Goal: Navigation & Orientation: Find specific page/section

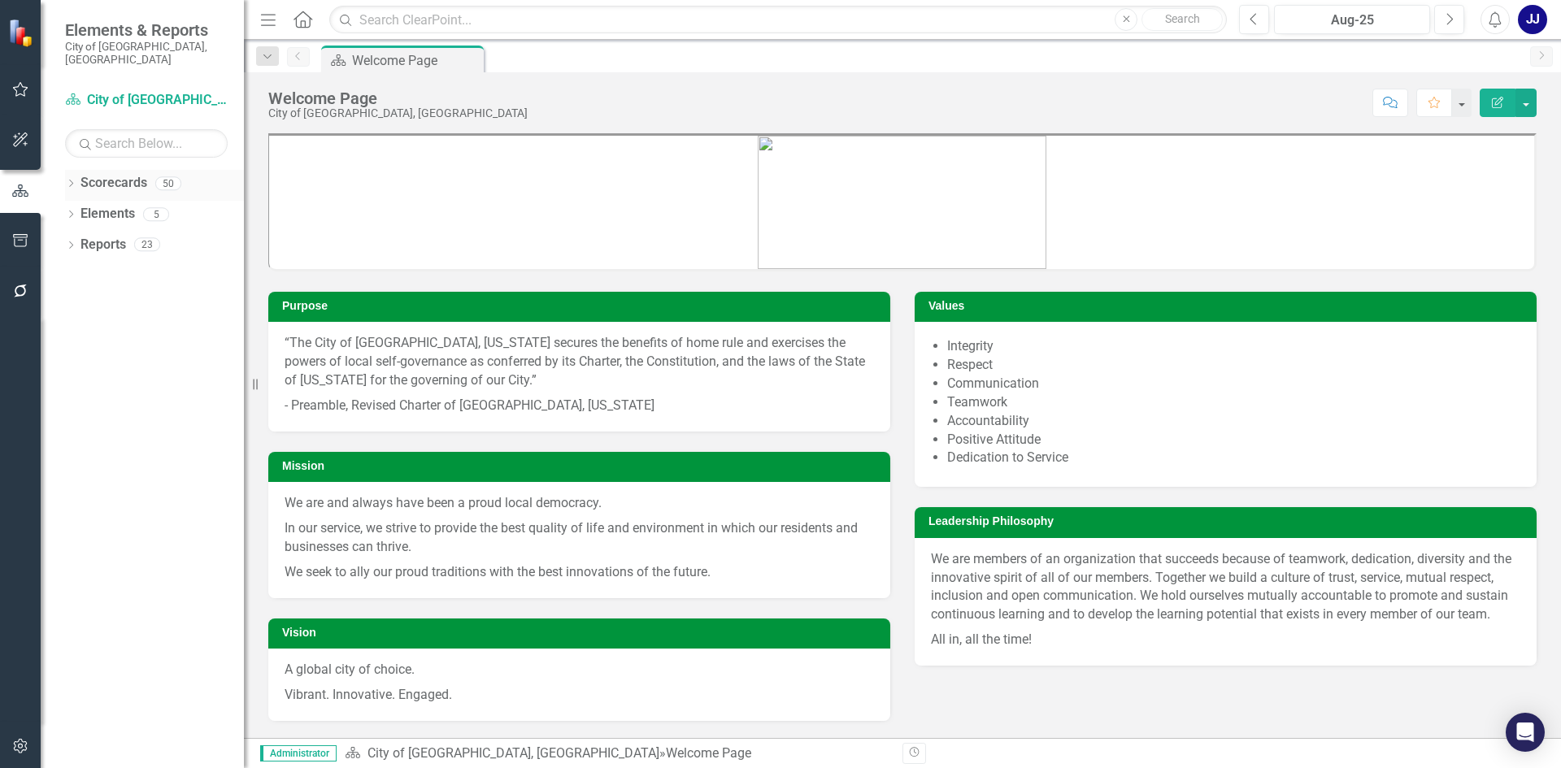
click at [69, 181] on icon "Dropdown" at bounding box center [70, 185] width 11 height 9
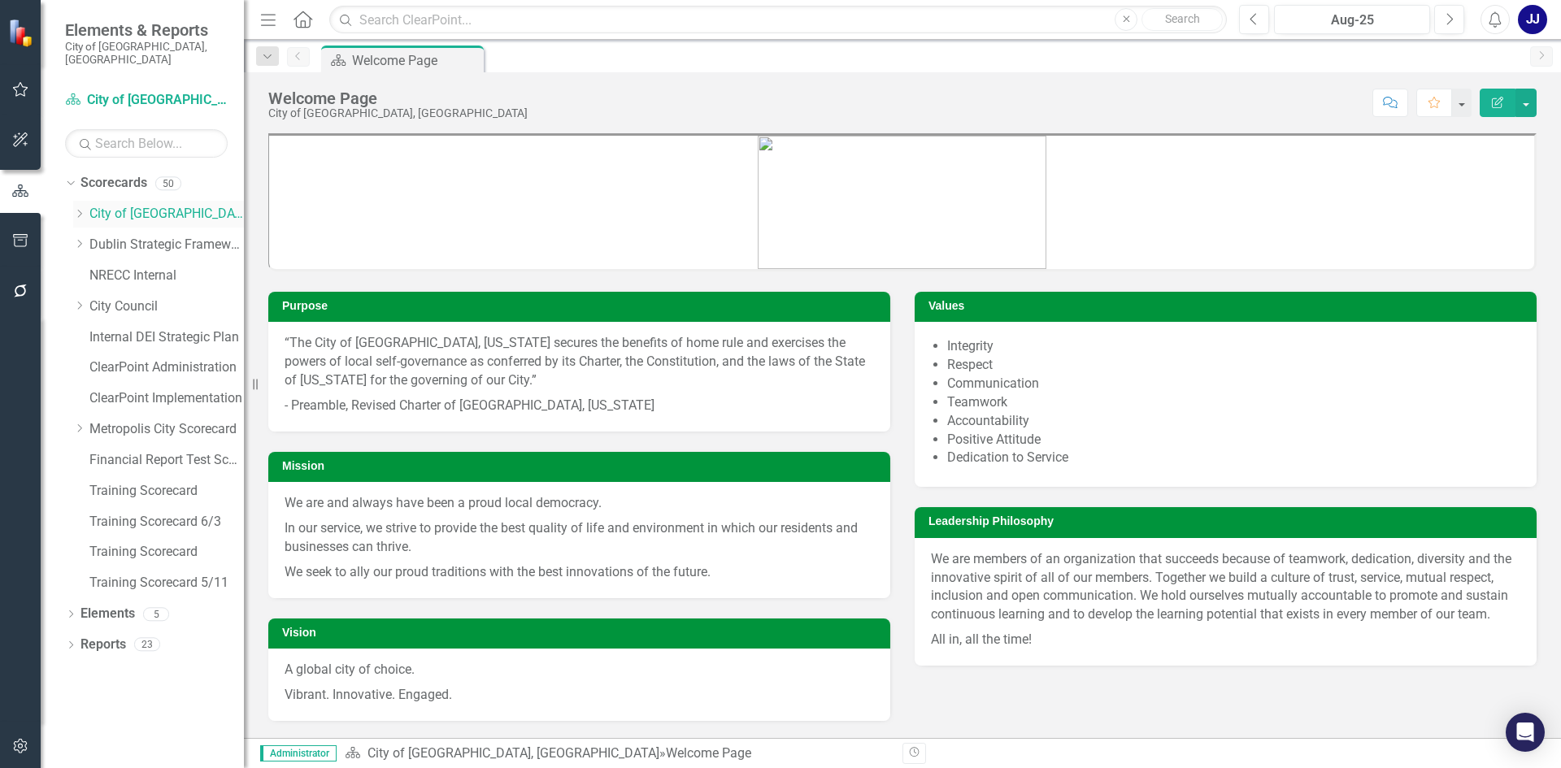
click at [80, 209] on icon "Dropdown" at bounding box center [79, 214] width 12 height 10
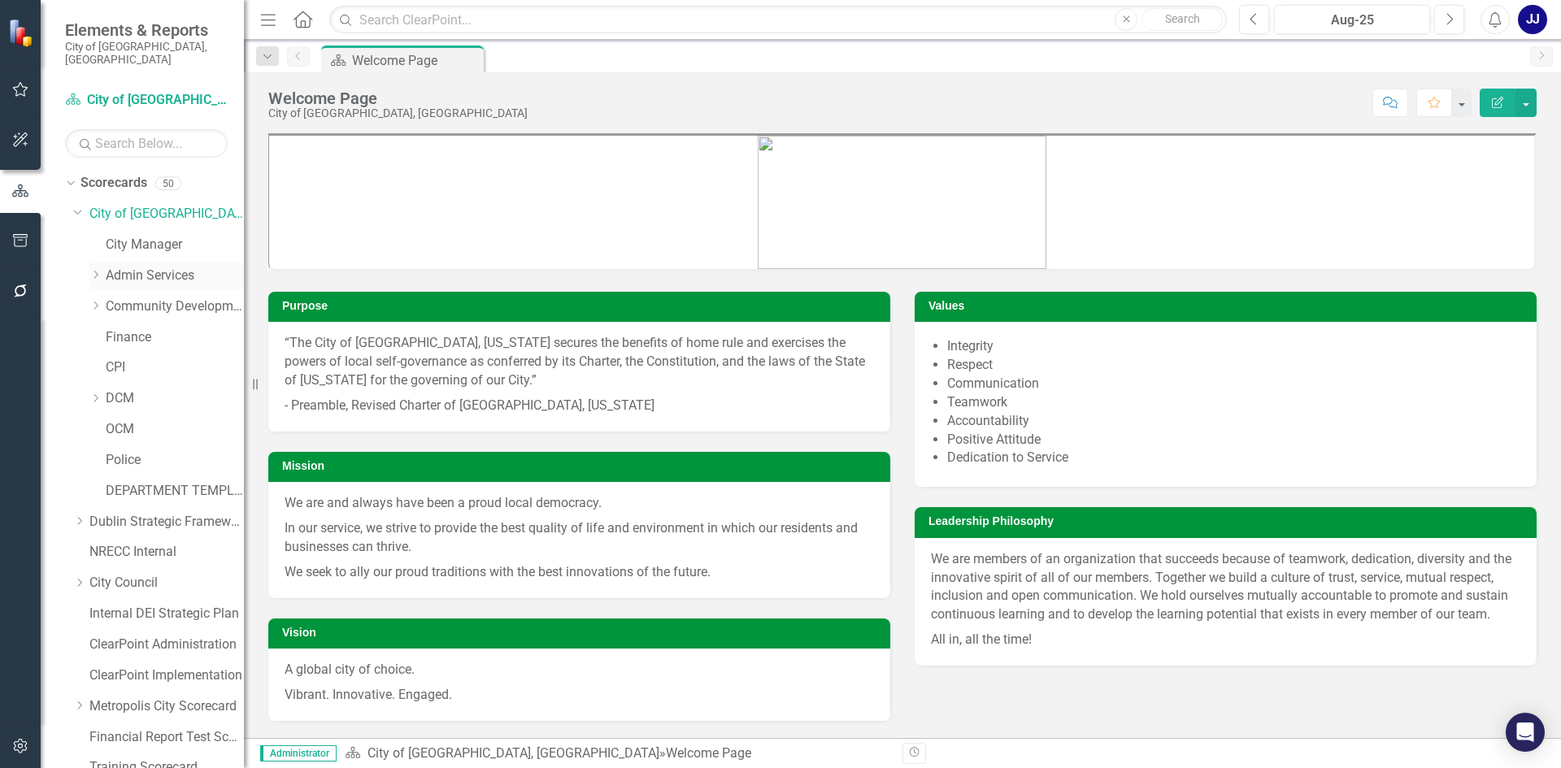
click at [101, 270] on icon "Dropdown" at bounding box center [95, 275] width 12 height 10
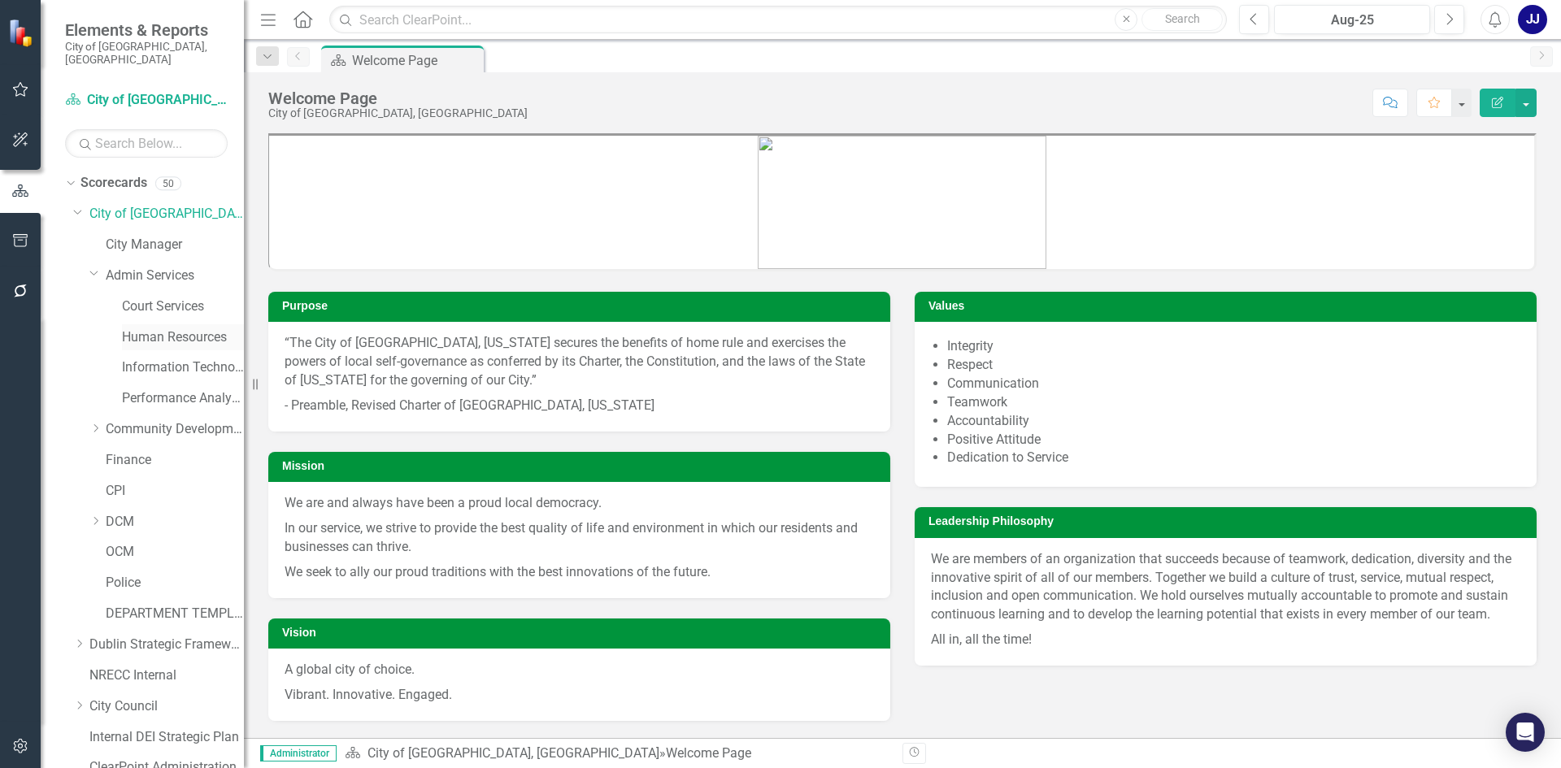
click at [185, 333] on link "Human Resources" at bounding box center [183, 337] width 122 height 19
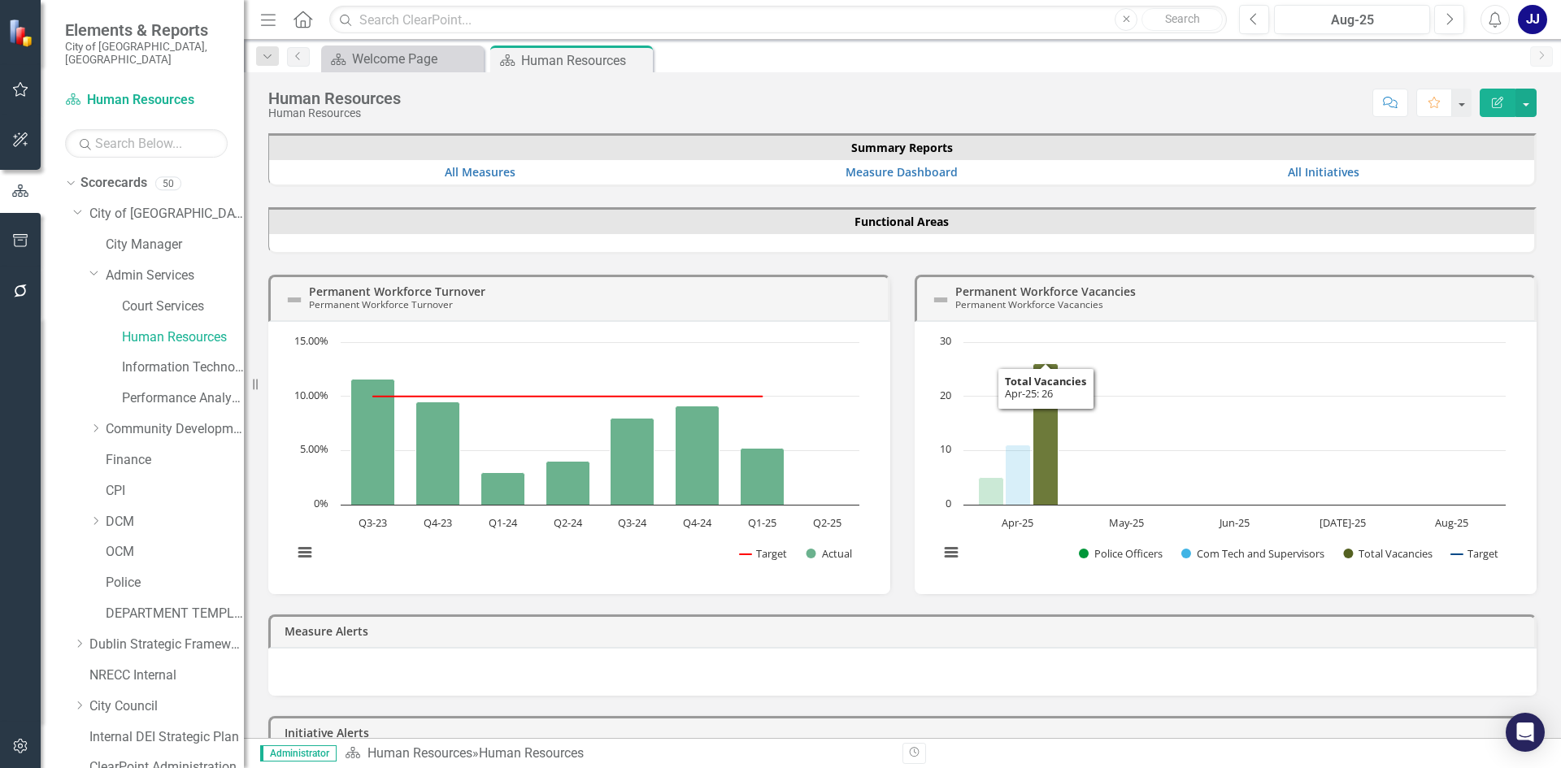
click at [1033, 376] on icon "Apr-25, 26. Total Vacancies." at bounding box center [1045, 433] width 25 height 141
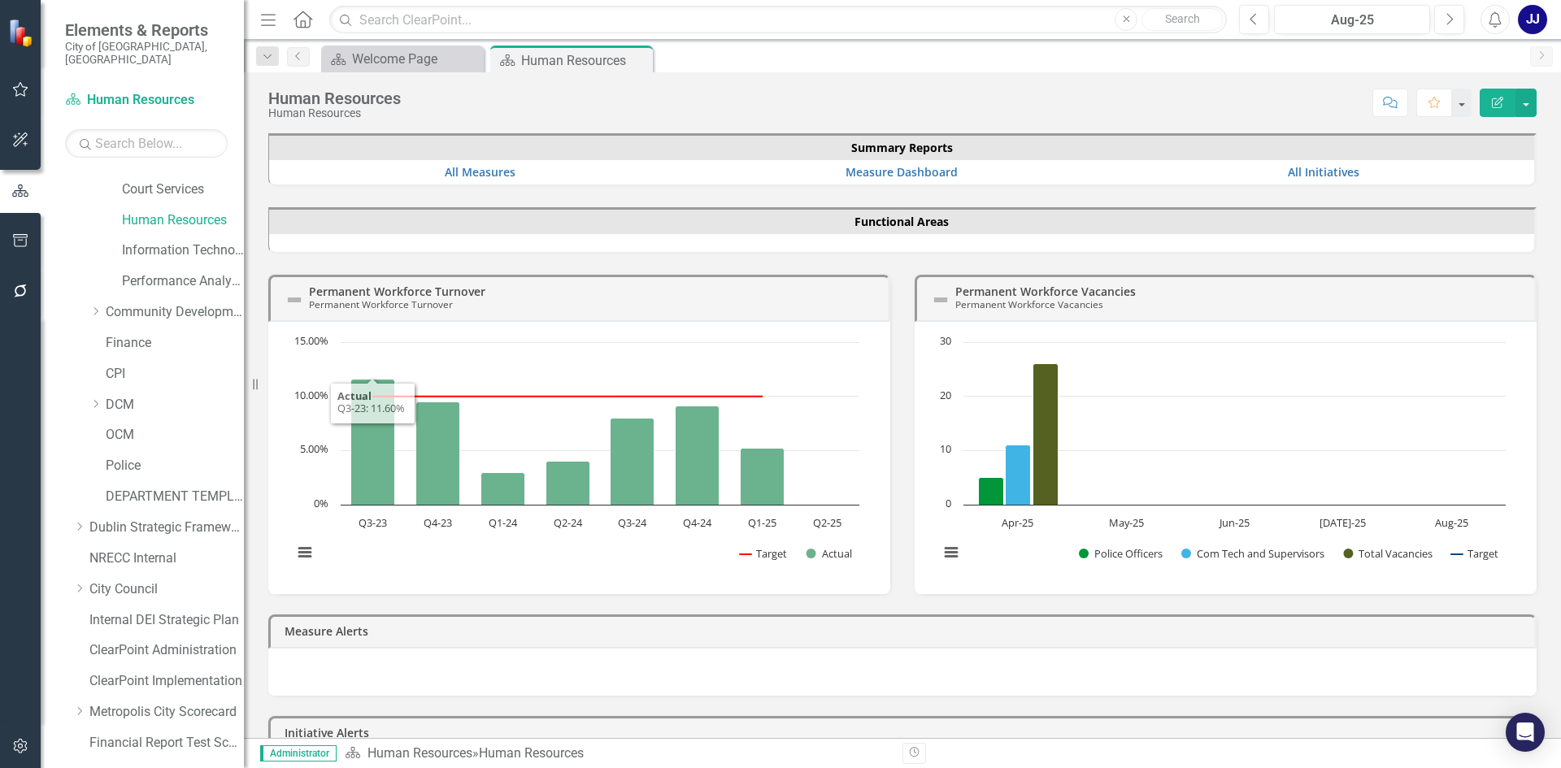
scroll to position [281, 0]
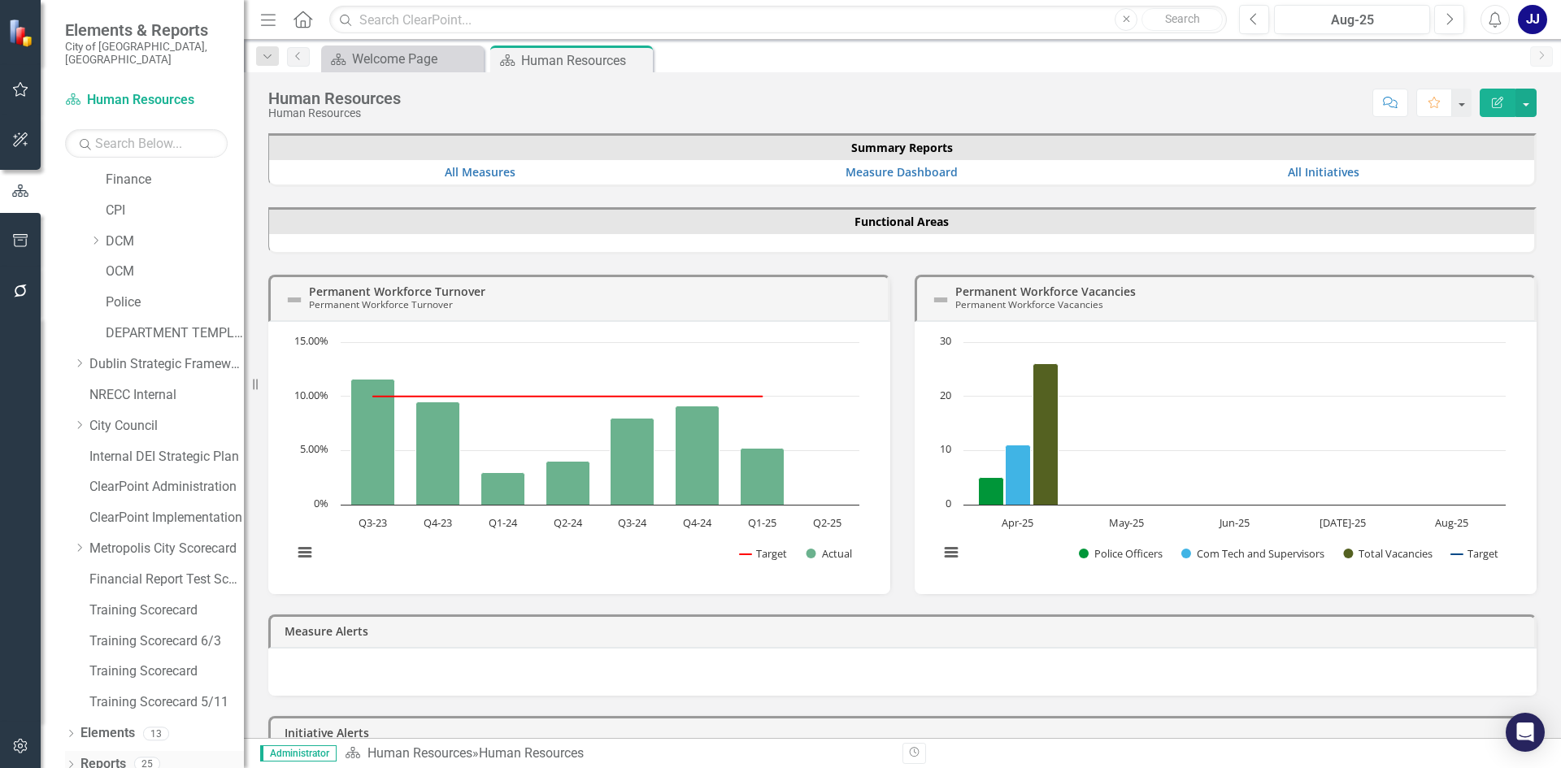
click at [107, 755] on link "Reports" at bounding box center [103, 764] width 46 height 19
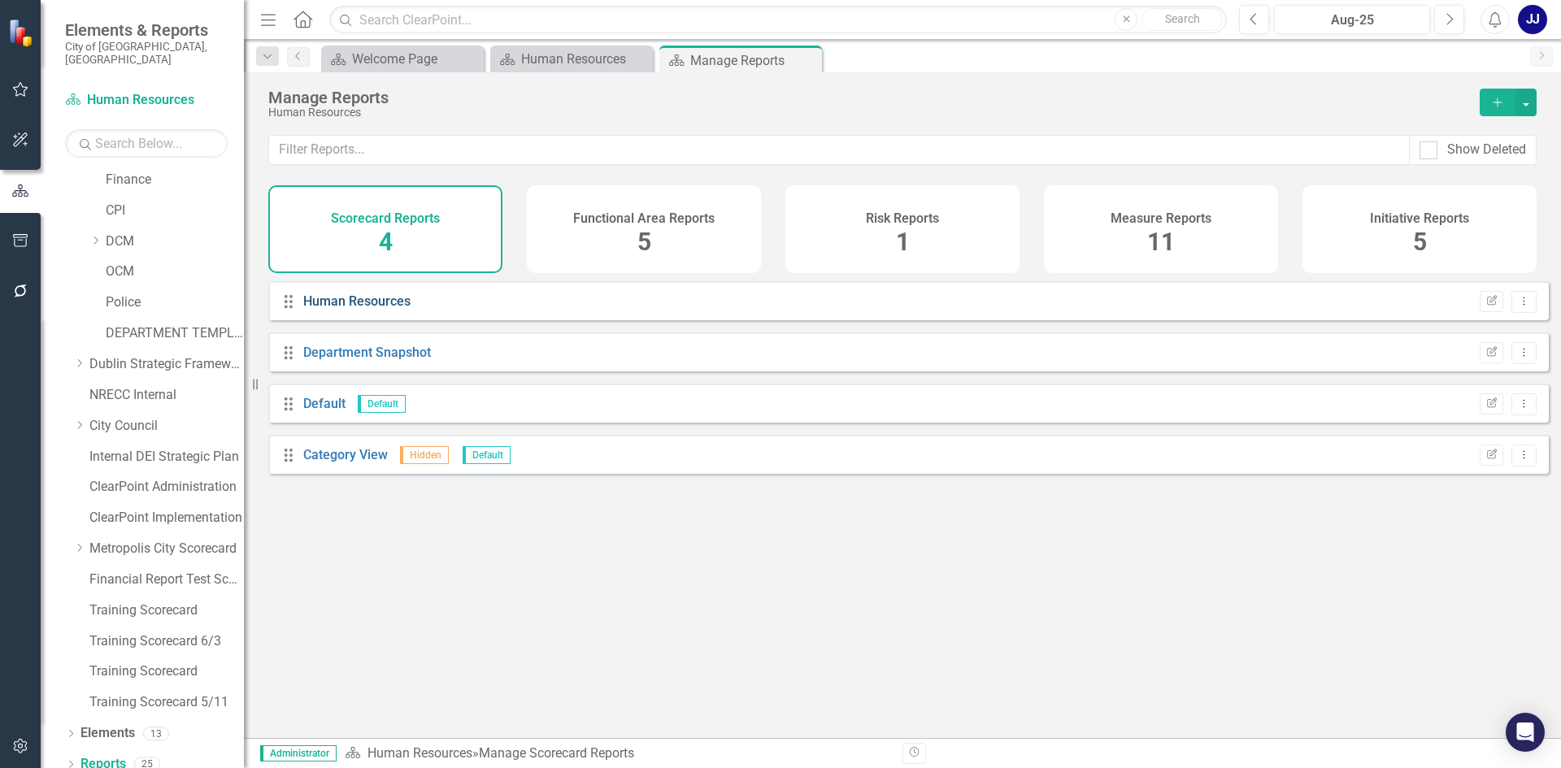
click at [371, 309] on link "Human Resources" at bounding box center [356, 301] width 107 height 15
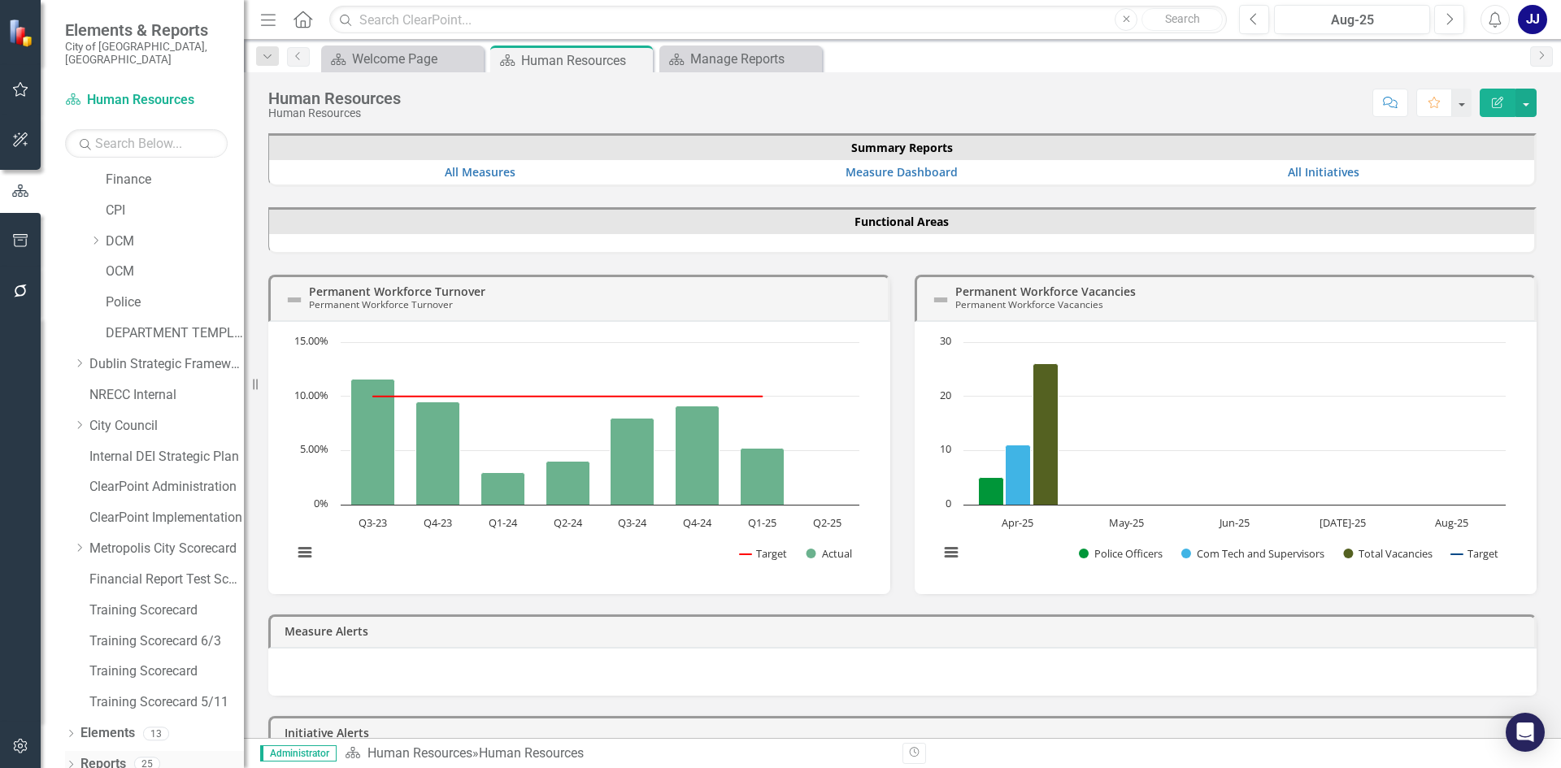
click at [102, 755] on link "Reports" at bounding box center [103, 764] width 46 height 19
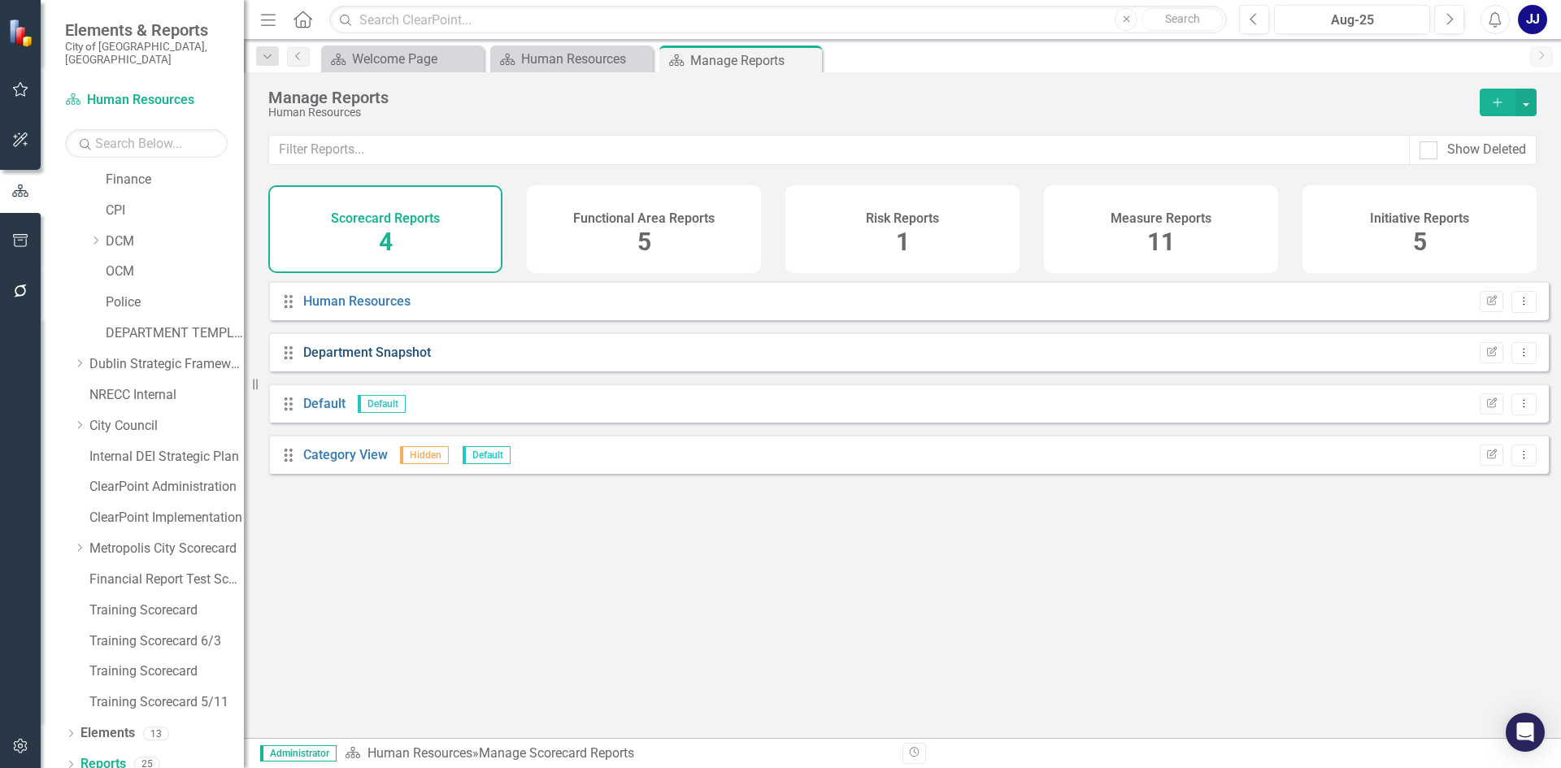
click at [341, 360] on link "Department Snapshot" at bounding box center [367, 352] width 128 height 15
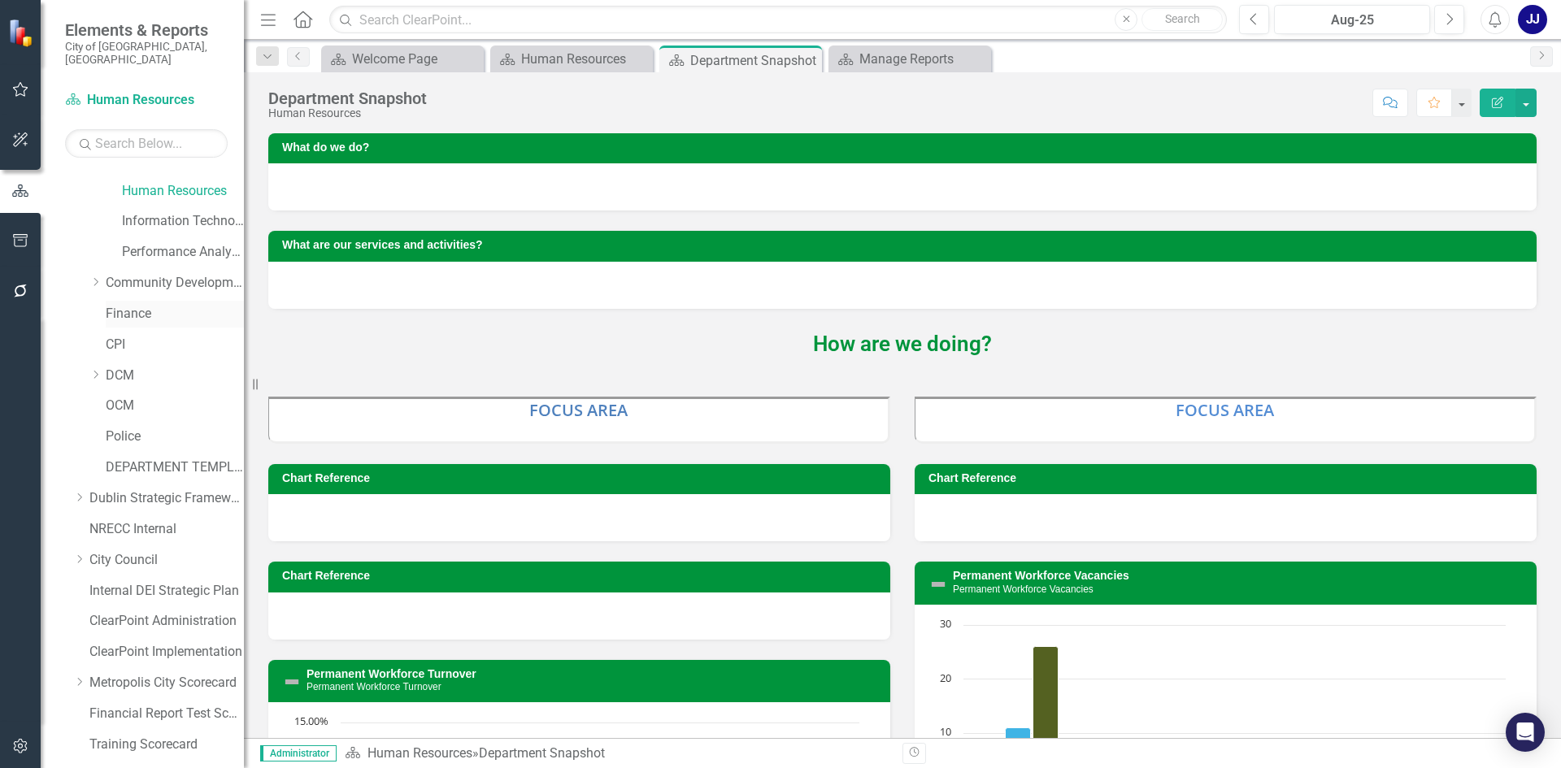
scroll to position [118, 0]
click at [94, 398] on icon "Dropdown" at bounding box center [95, 403] width 12 height 10
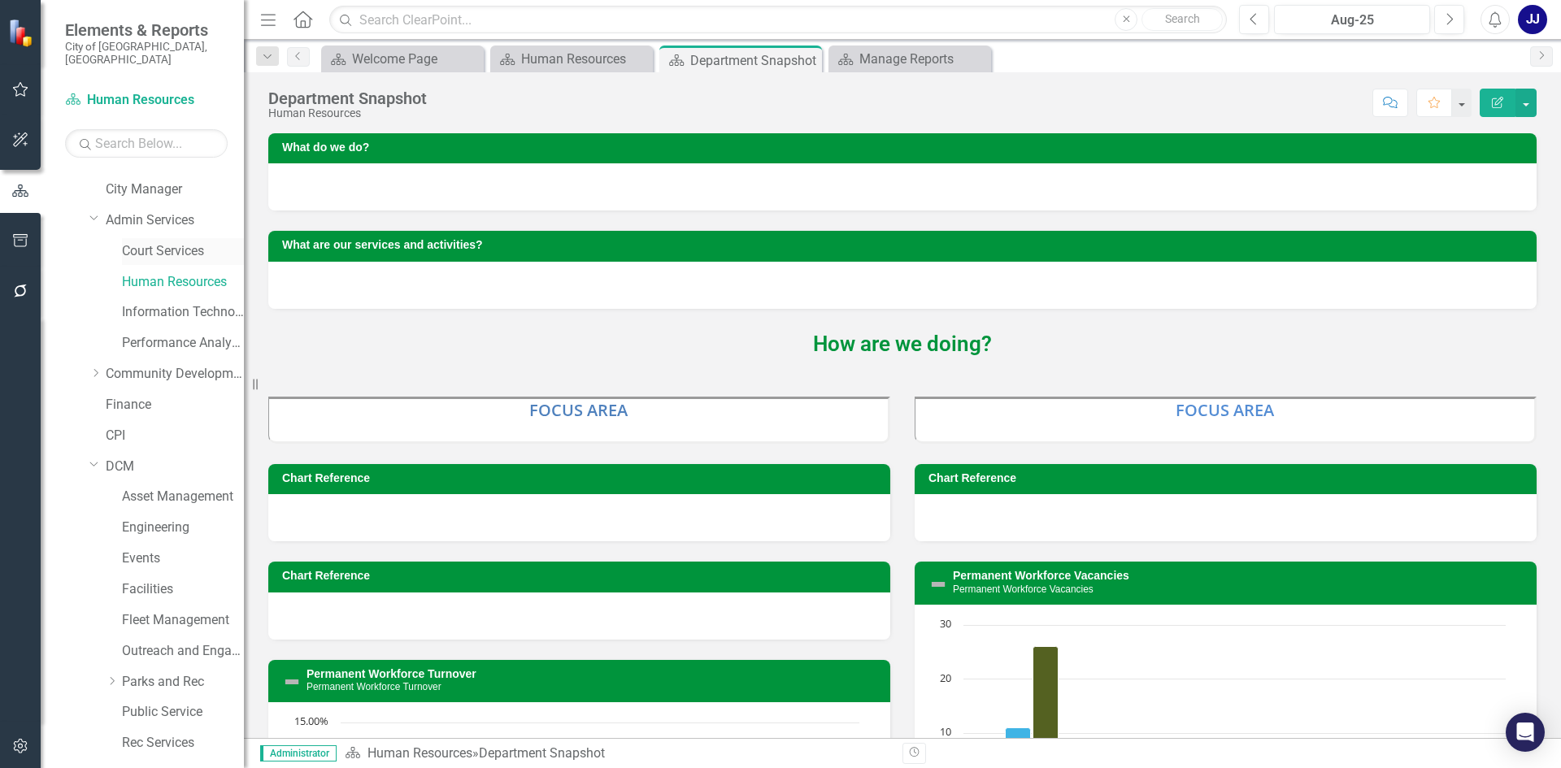
scroll to position [0, 0]
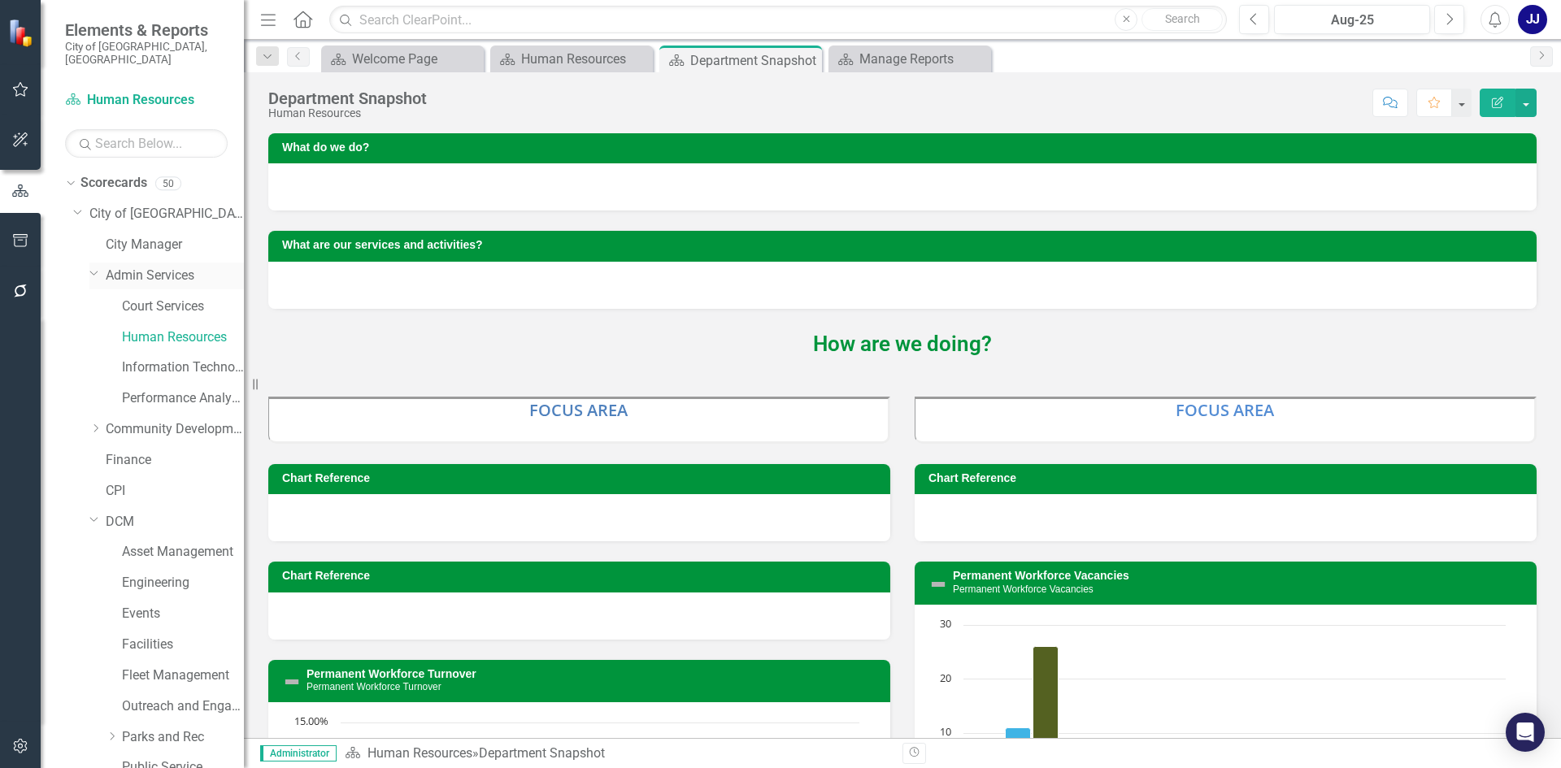
click at [89, 267] on icon "Dropdown" at bounding box center [94, 273] width 10 height 12
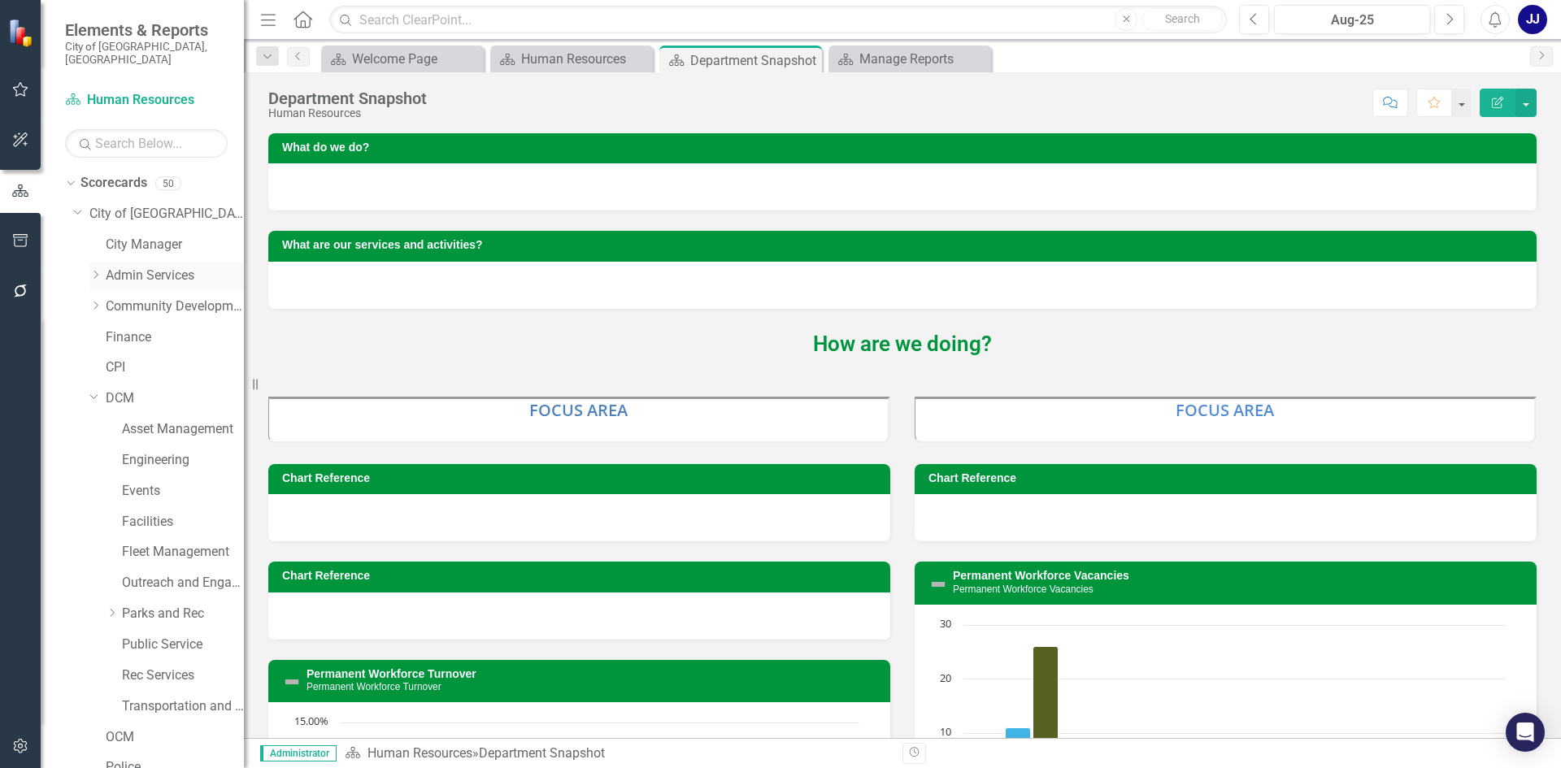
click at [89, 270] on icon "Dropdown" at bounding box center [95, 275] width 12 height 10
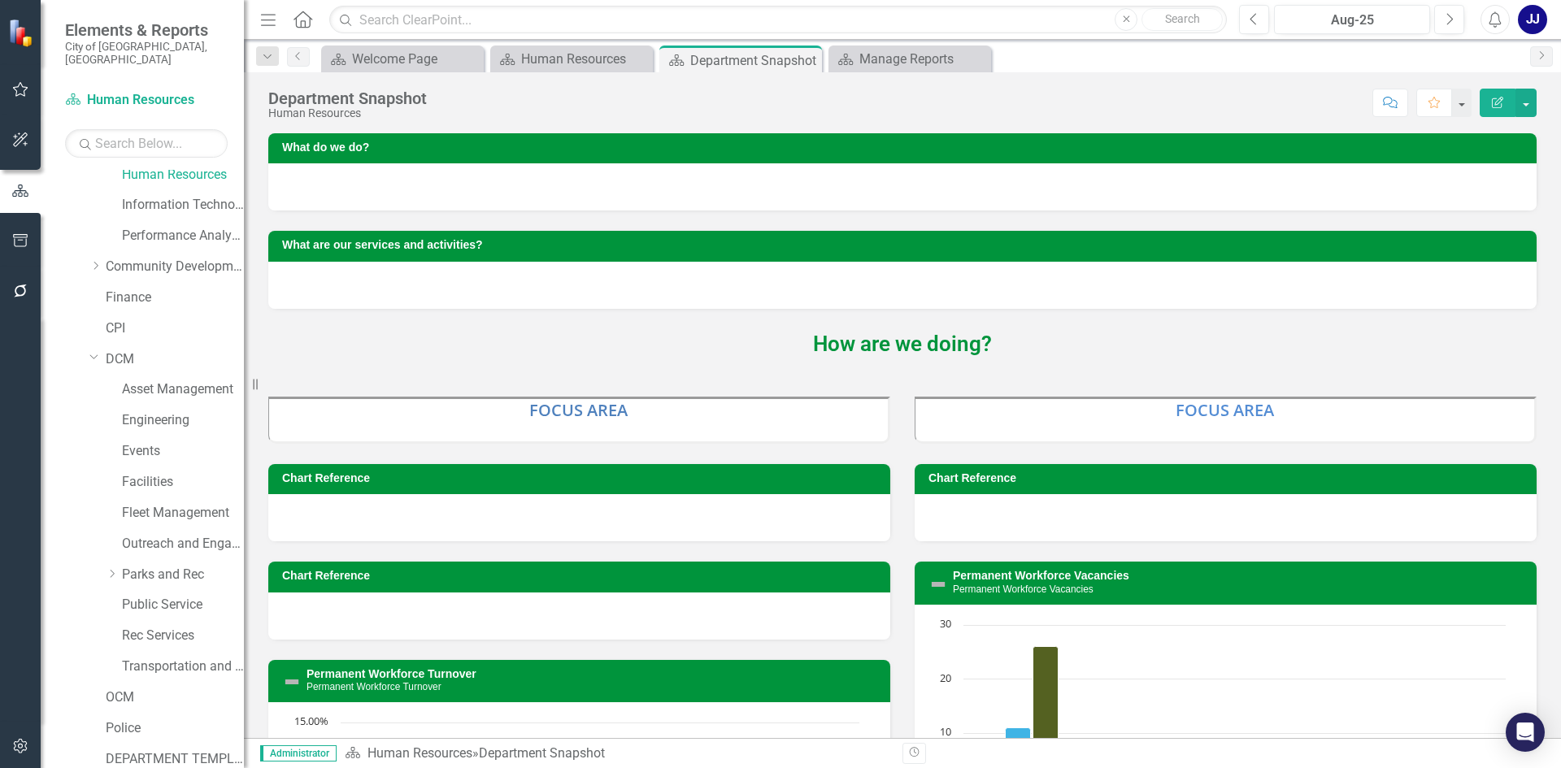
scroll to position [244, 0]
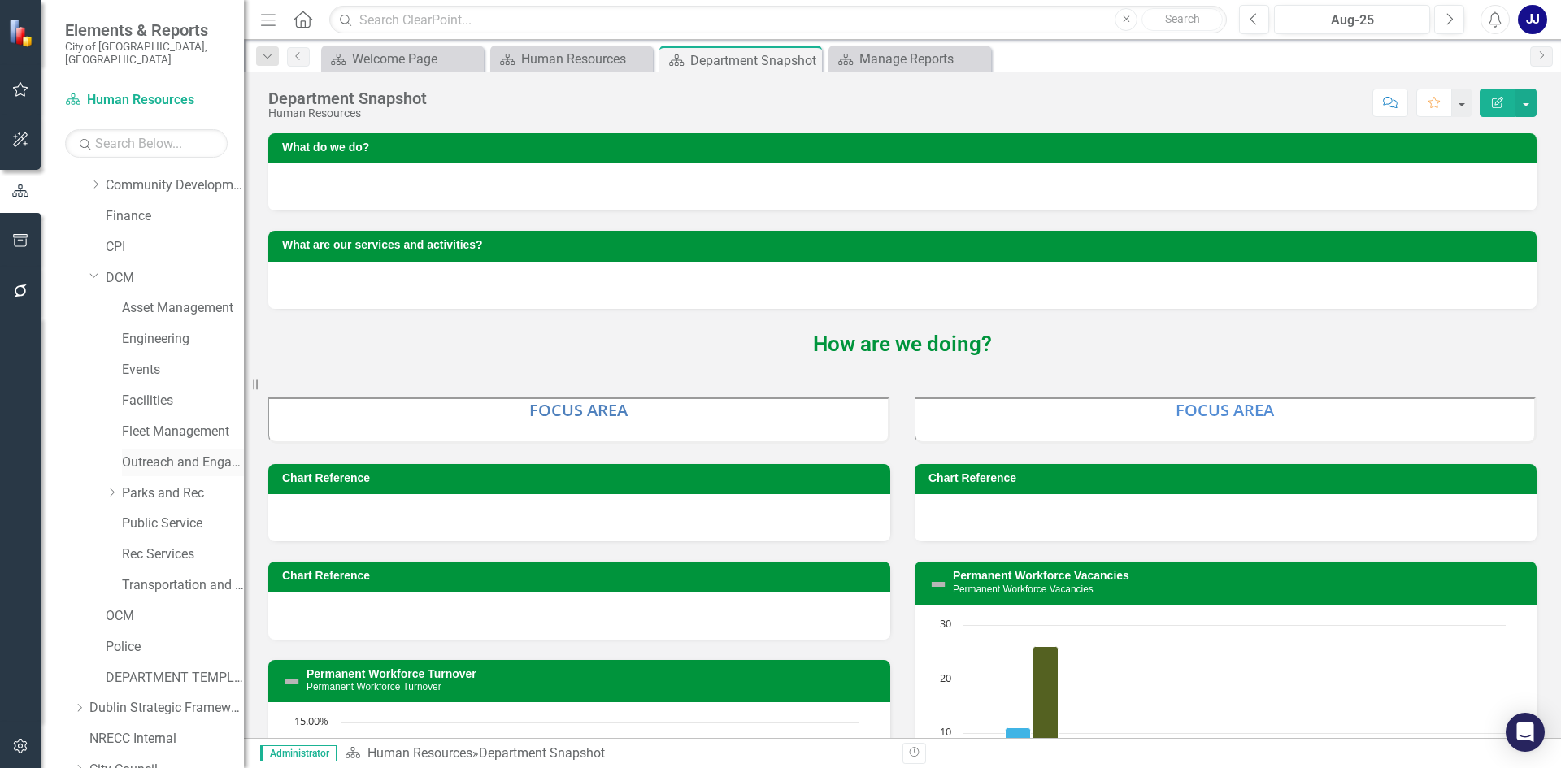
click at [165, 454] on link "Outreach and Engagement" at bounding box center [183, 463] width 122 height 19
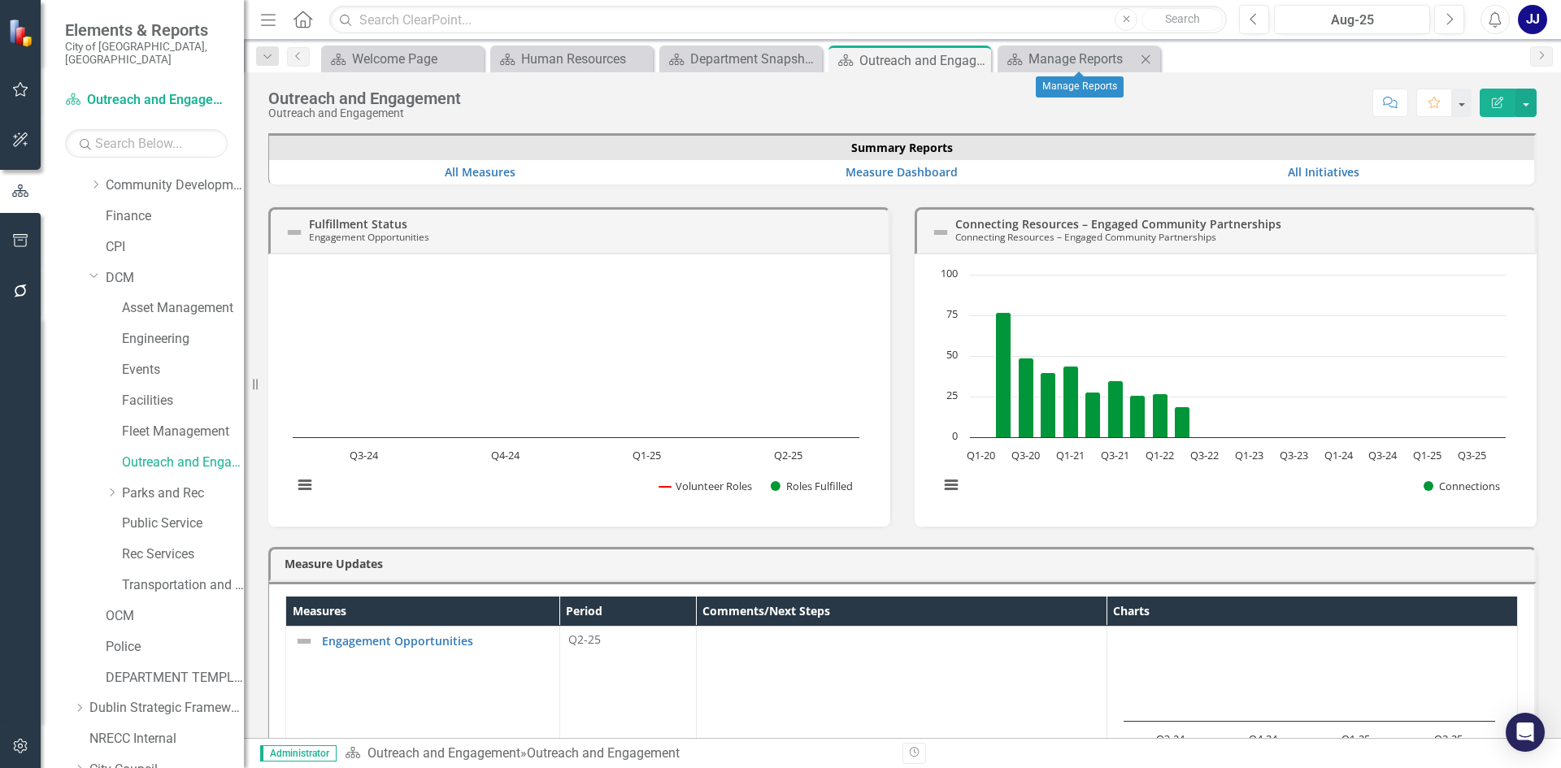
click at [1147, 62] on icon "Close" at bounding box center [1146, 59] width 16 height 13
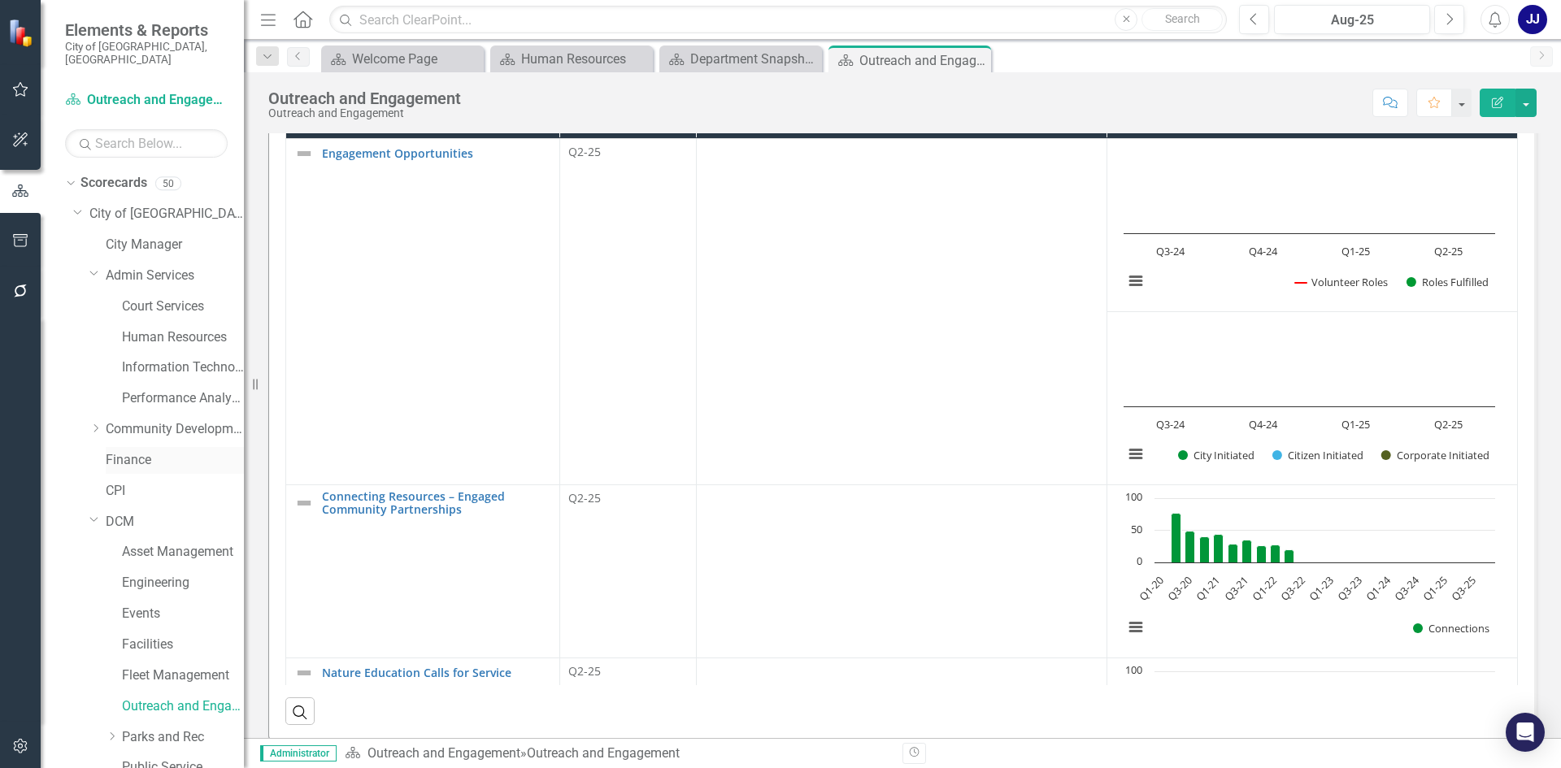
click at [107, 451] on link "Finance" at bounding box center [175, 460] width 138 height 19
